Goal: Task Accomplishment & Management: Manage account settings

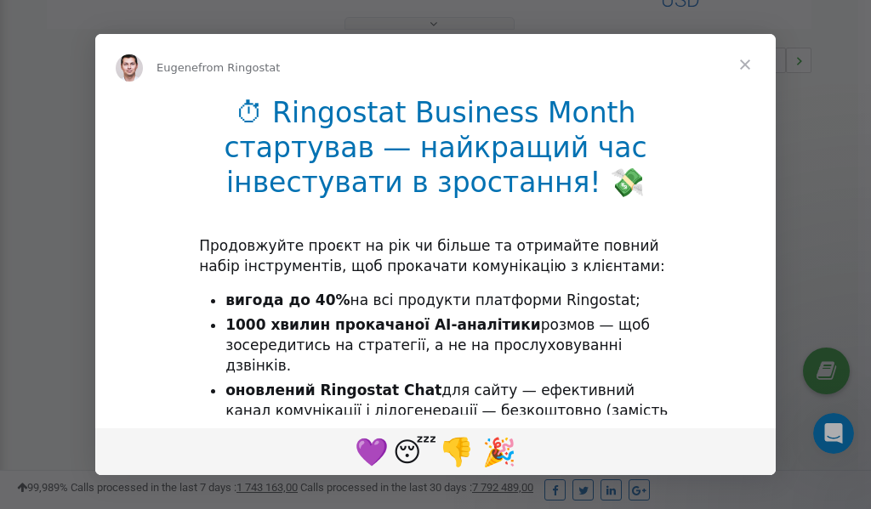
click at [746, 65] on span "Close" at bounding box center [744, 64] width 61 height 61
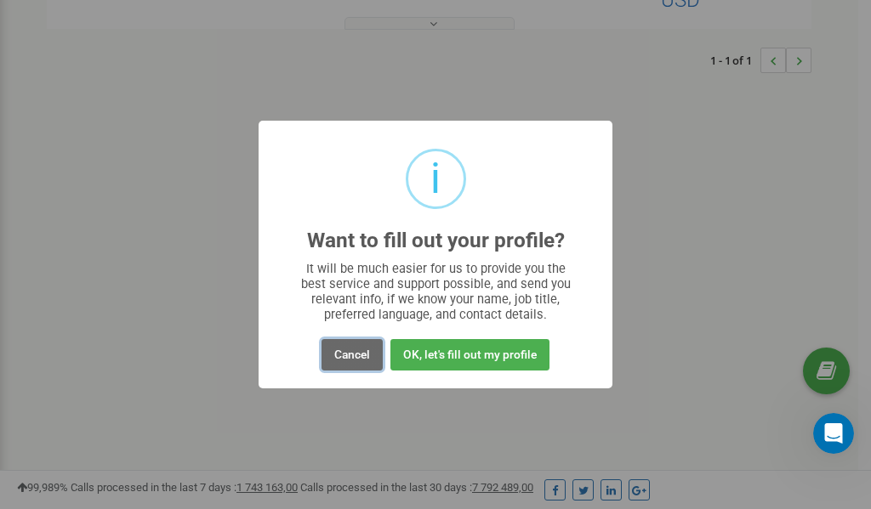
click at [340, 355] on button "Cancel" at bounding box center [351, 354] width 61 height 31
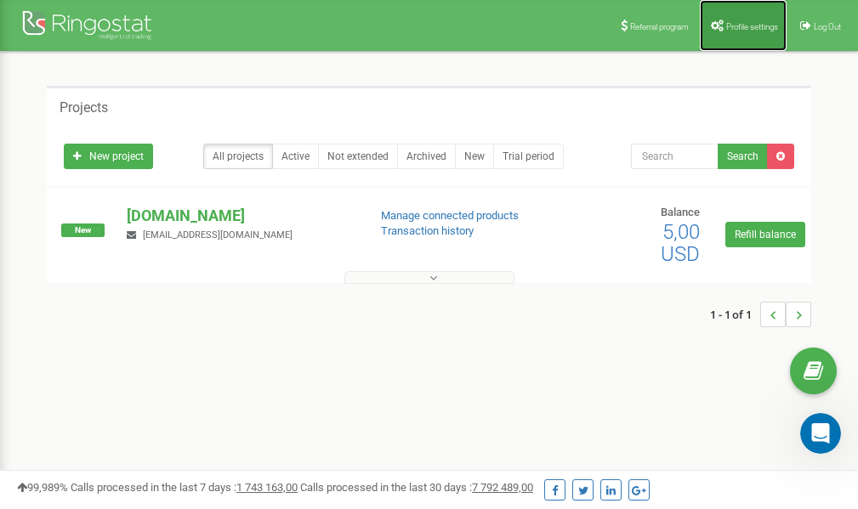
click at [757, 24] on span "Profile settings" at bounding box center [752, 26] width 52 height 9
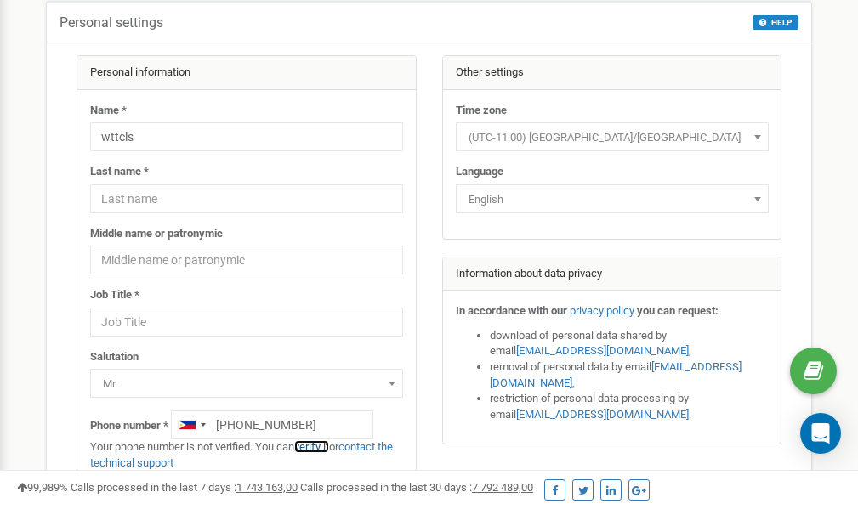
click at [324, 449] on link "verify it" at bounding box center [311, 447] width 35 height 13
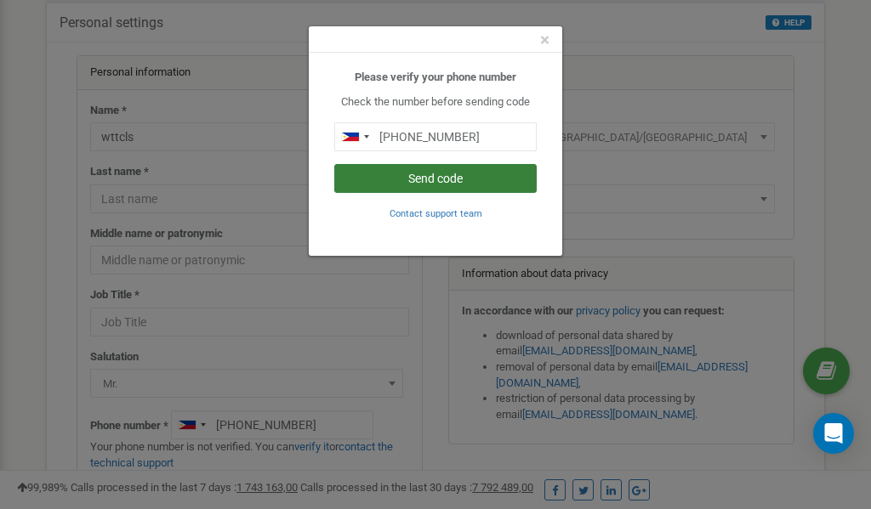
click at [454, 177] on button "Send code" at bounding box center [435, 178] width 202 height 29
